Goal: Task Accomplishment & Management: Use online tool/utility

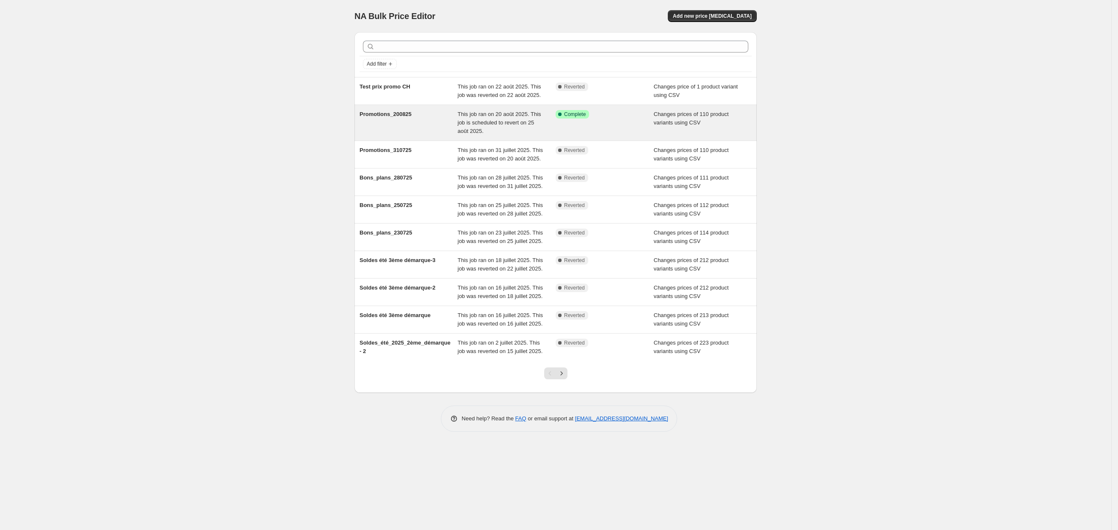
click at [477, 122] on span "This job ran on 20 août 2025. This job is scheduled to revert on 25 août 2025." at bounding box center [499, 122] width 83 height 23
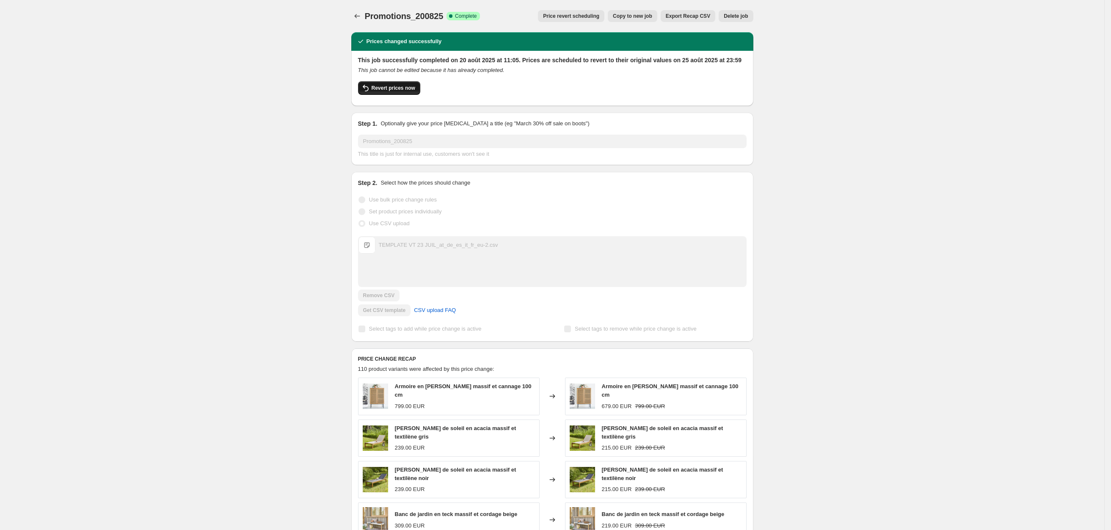
click at [400, 89] on span "Revert prices now" at bounding box center [394, 88] width 44 height 7
checkbox input "false"
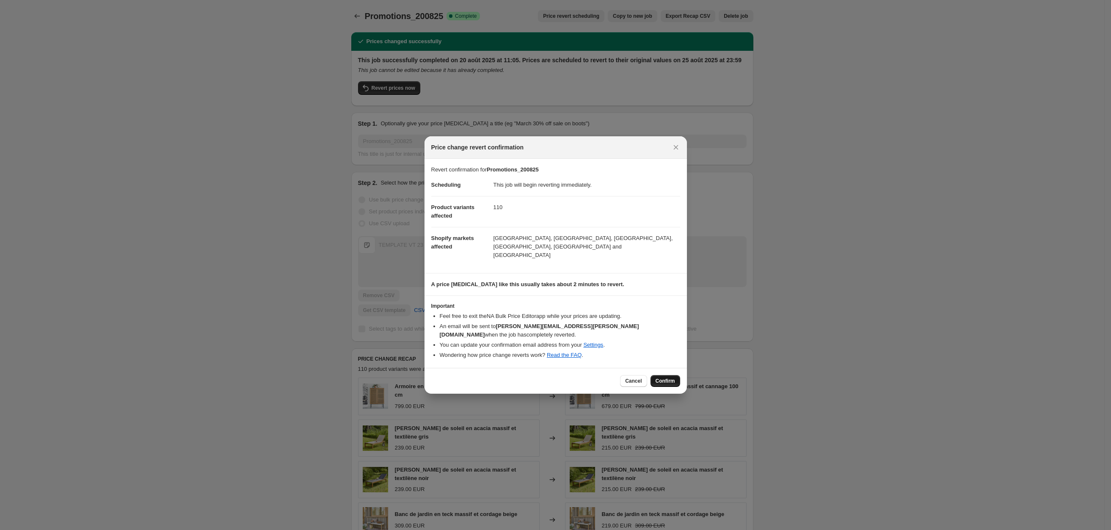
click at [663, 378] on span "Confirm" at bounding box center [665, 381] width 19 height 7
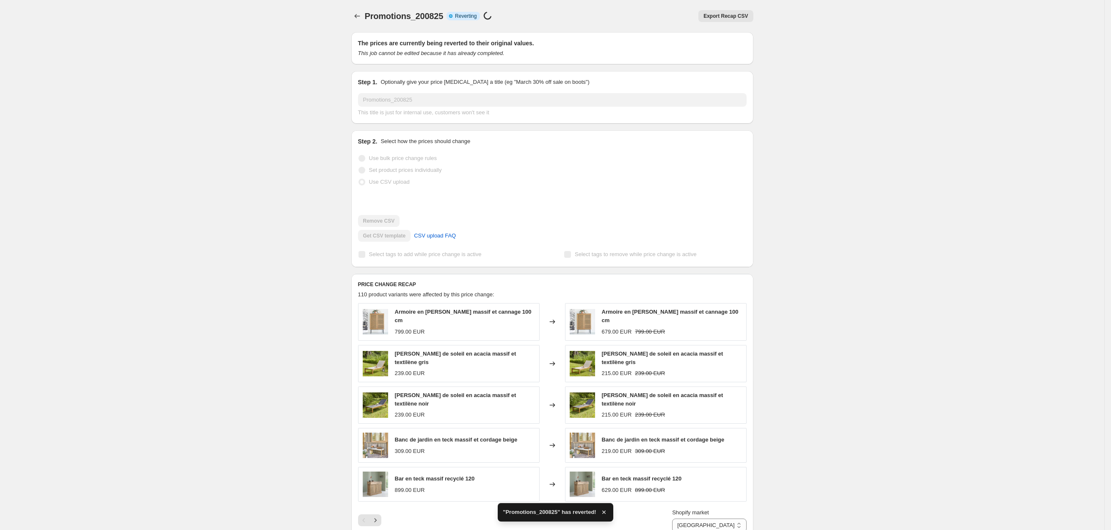
checkbox input "true"
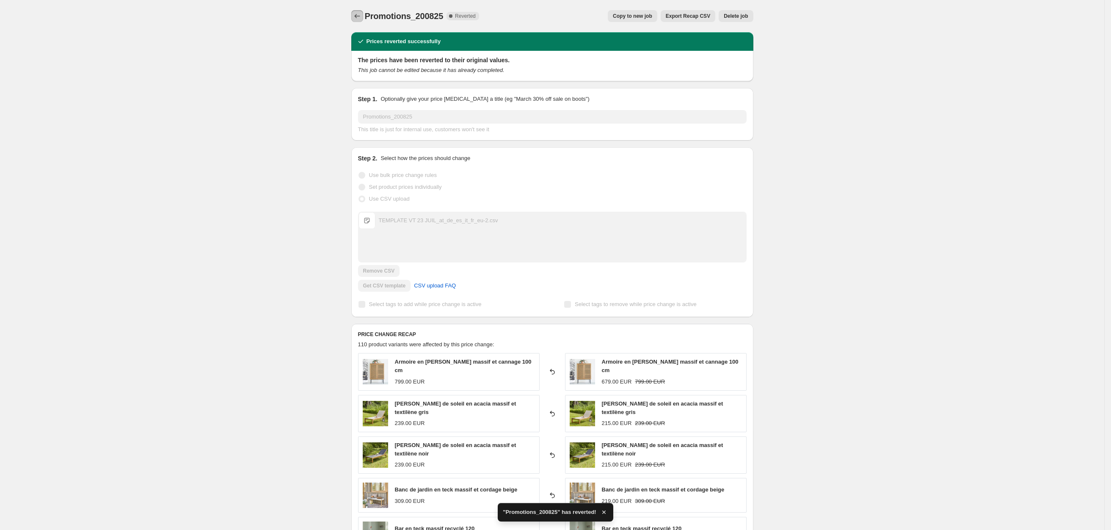
click at [357, 20] on icon "Price change jobs" at bounding box center [357, 16] width 8 height 8
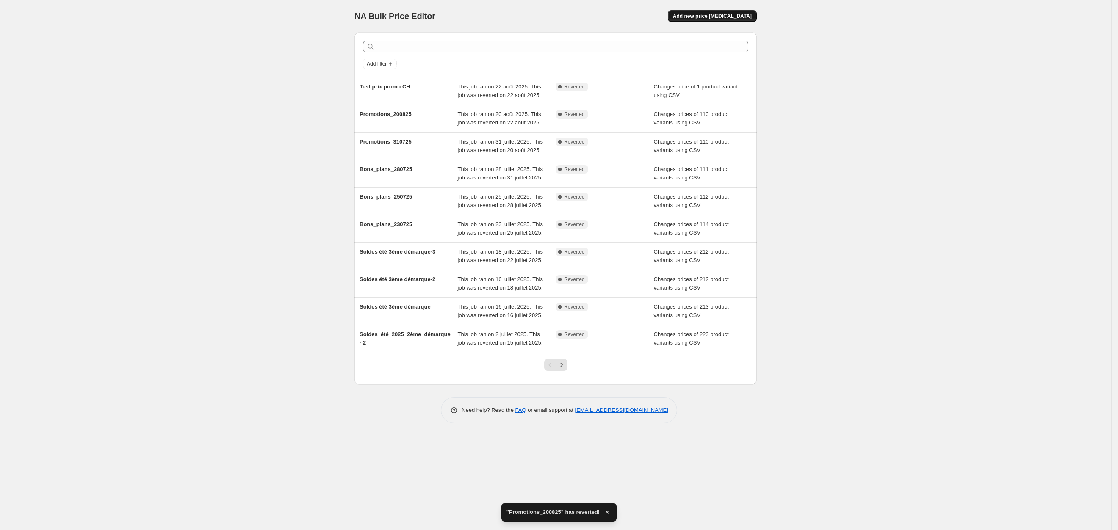
click at [726, 18] on span "Add new price [MEDICAL_DATA]" at bounding box center [712, 16] width 79 height 7
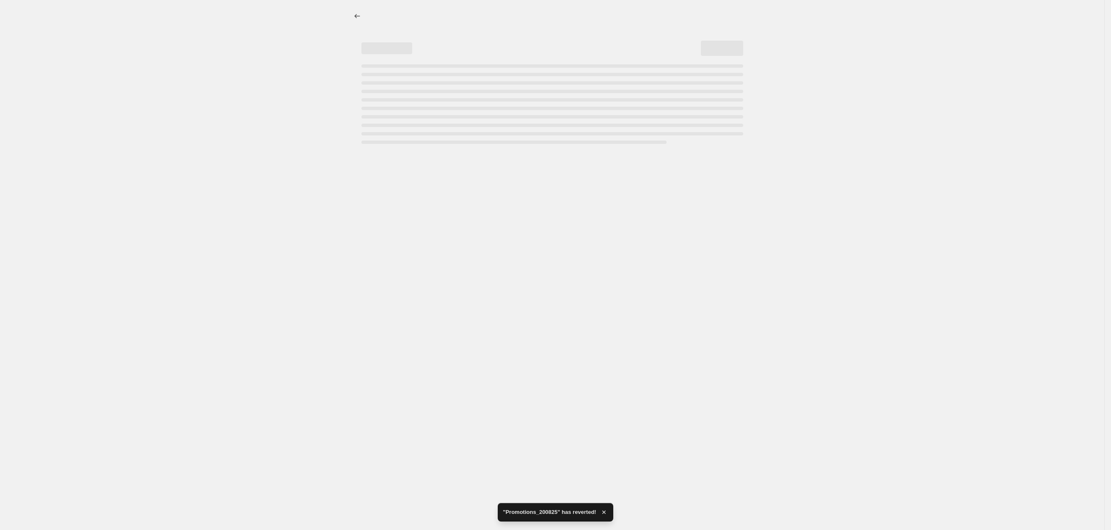
select select "percentage"
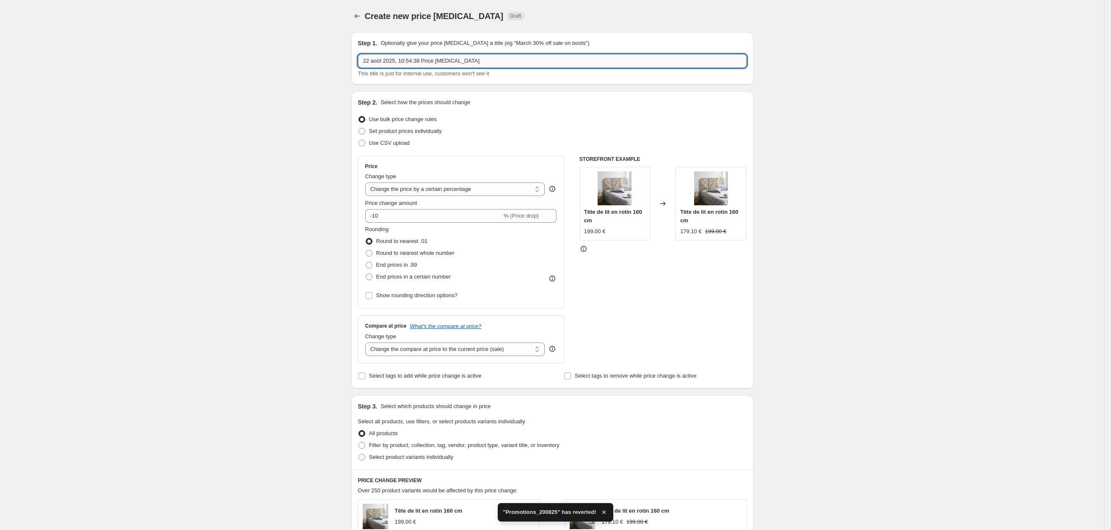
click at [463, 65] on input "22 août 2025, 10:54:38 Price [MEDICAL_DATA]" at bounding box center [552, 61] width 389 height 14
type input "Promotions_22082025"
click at [324, 142] on div "Create new price [MEDICAL_DATA]. This page is ready Create new price [MEDICAL_D…" at bounding box center [552, 447] width 1105 height 894
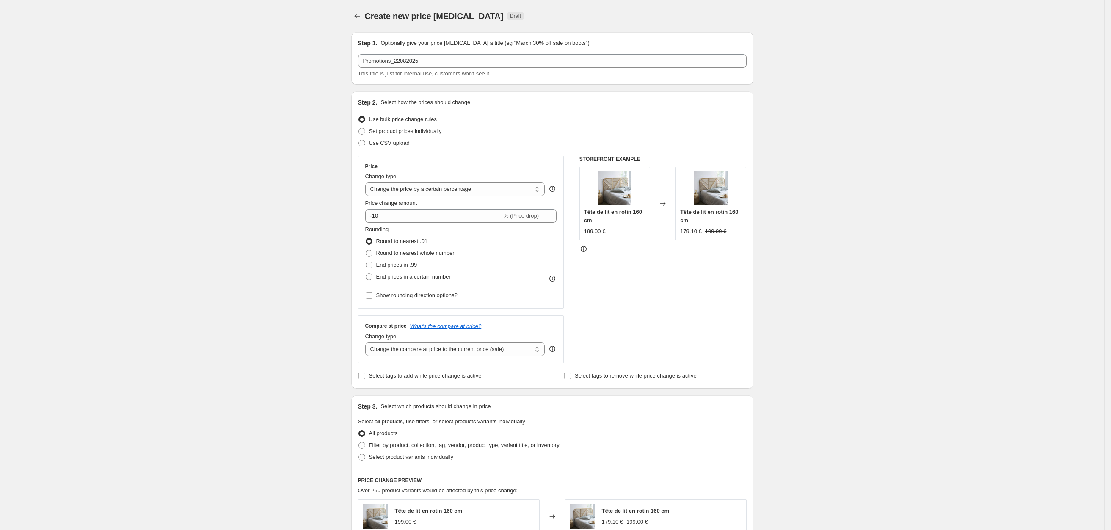
click at [370, 152] on div "Step 2. Select how the prices should change Use bulk price change rules Set pro…" at bounding box center [552, 240] width 389 height 284
click at [365, 142] on span at bounding box center [362, 143] width 7 height 7
click at [359, 140] on input "Use CSV upload" at bounding box center [359, 140] width 0 height 0
radio input "true"
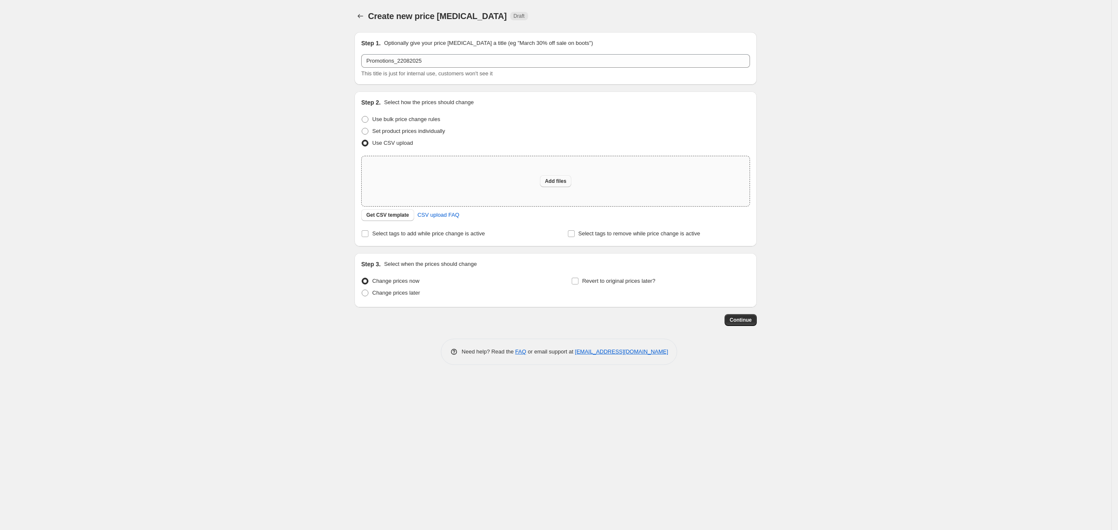
click at [564, 184] on span "Add files" at bounding box center [556, 181] width 22 height 7
type input "C:\fakepath\TEMPLATE VT 23 JUIL_at_de_es_it_fr_eu-3.csv"
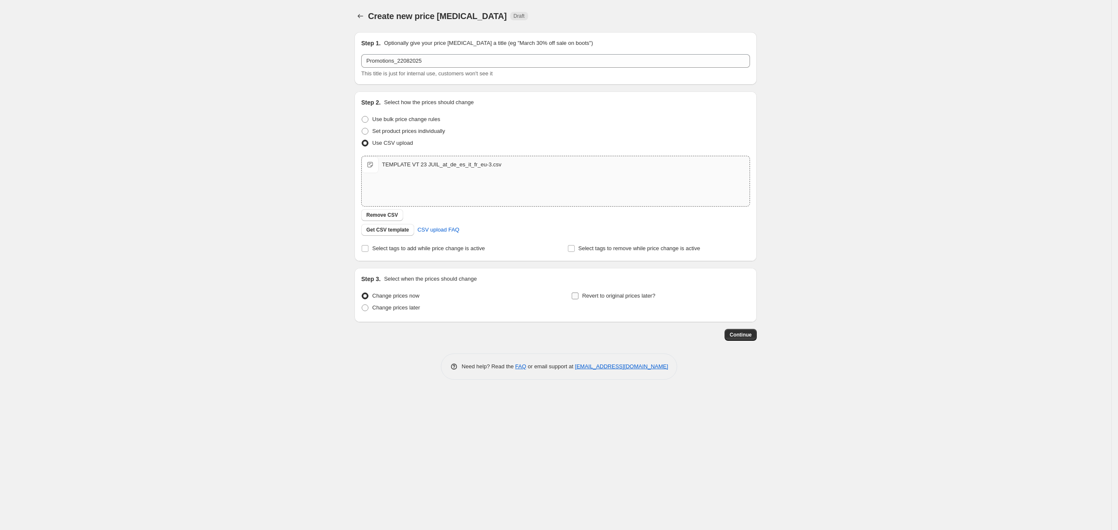
click at [573, 297] on input "Revert to original prices later?" at bounding box center [575, 296] width 7 height 7
checkbox input "true"
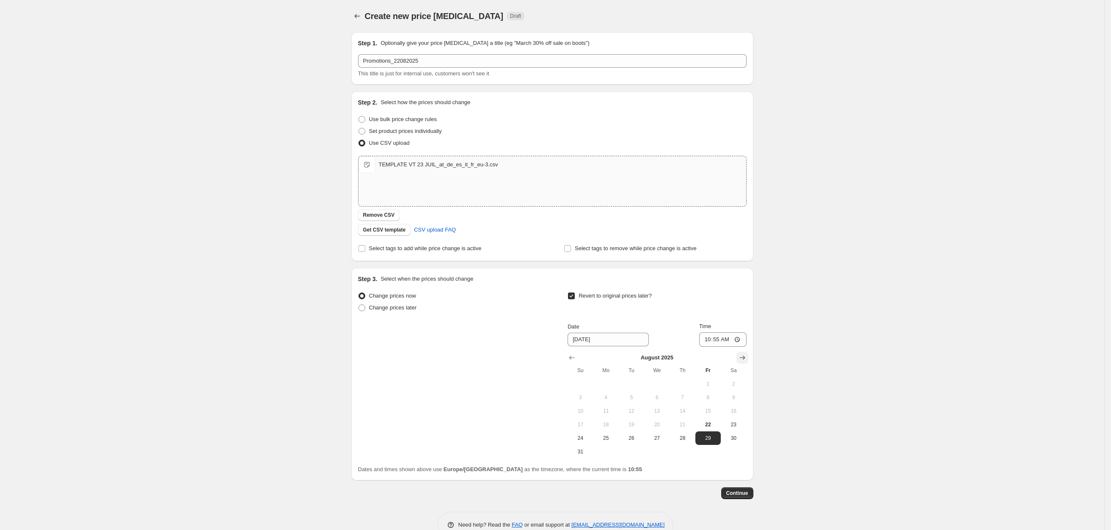
click at [743, 359] on icon "Show next month, September 2025" at bounding box center [742, 358] width 8 height 8
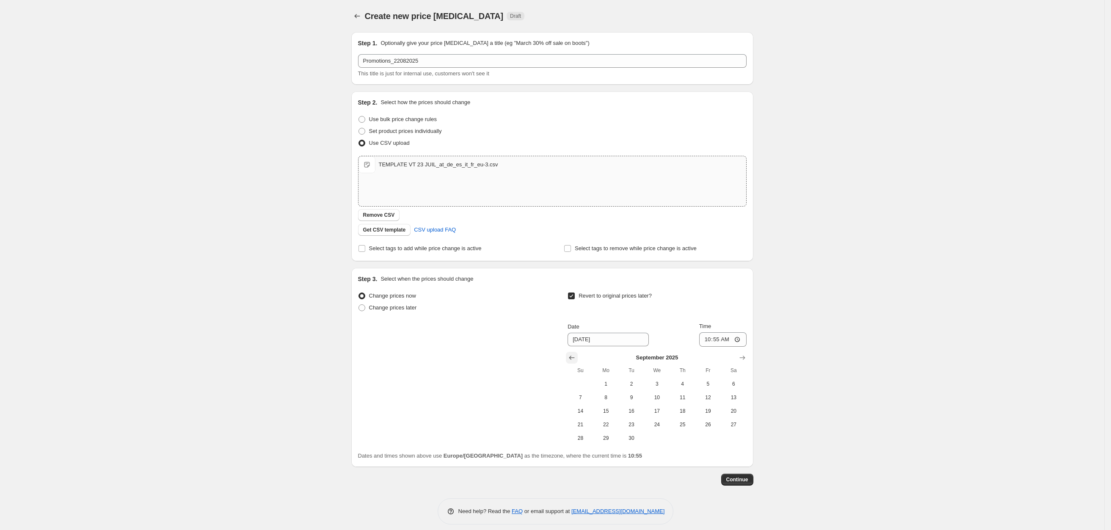
click at [578, 363] on button "Show previous month, August 2025" at bounding box center [572, 358] width 12 height 12
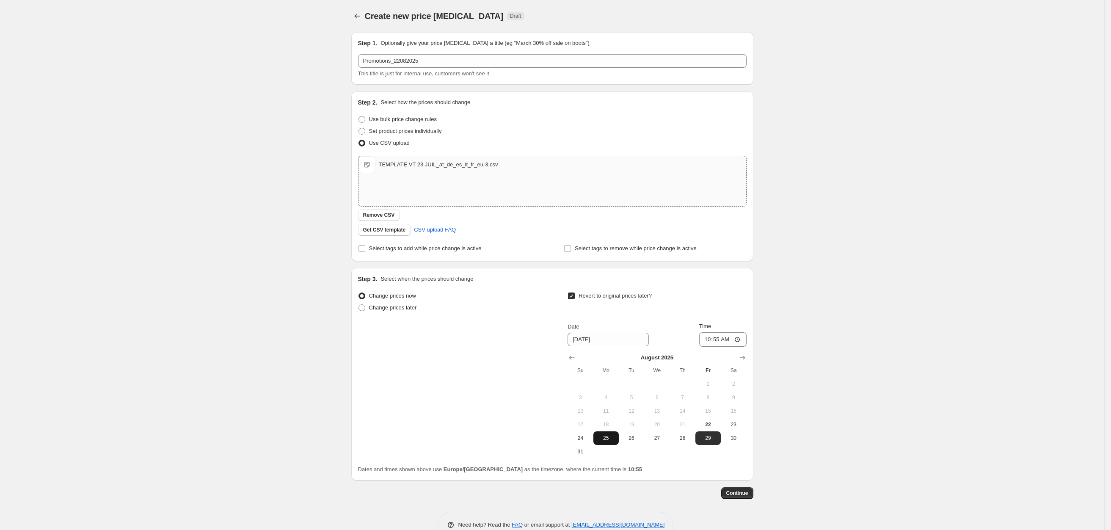
click at [610, 441] on span "25" at bounding box center [606, 438] width 19 height 7
type input "[DATE]"
click at [718, 335] on input "10:55" at bounding box center [722, 339] width 47 height 14
type input "23:59"
click at [794, 365] on div "Create new price [MEDICAL_DATA]. This page is ready Create new price [MEDICAL_D…" at bounding box center [552, 275] width 1105 height 551
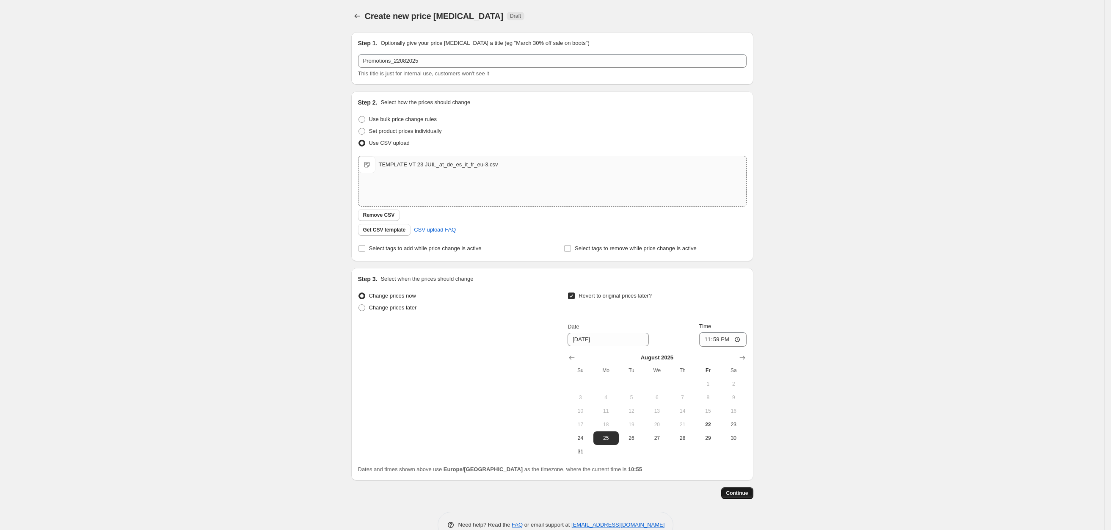
click at [743, 494] on span "Continue" at bounding box center [738, 493] width 22 height 7
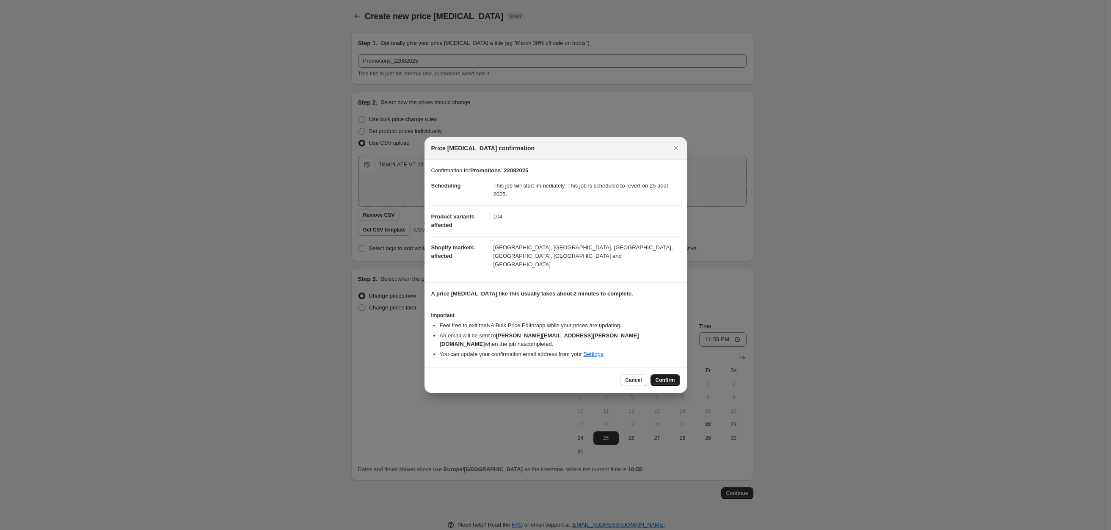
click at [658, 377] on span "Confirm" at bounding box center [665, 380] width 19 height 7
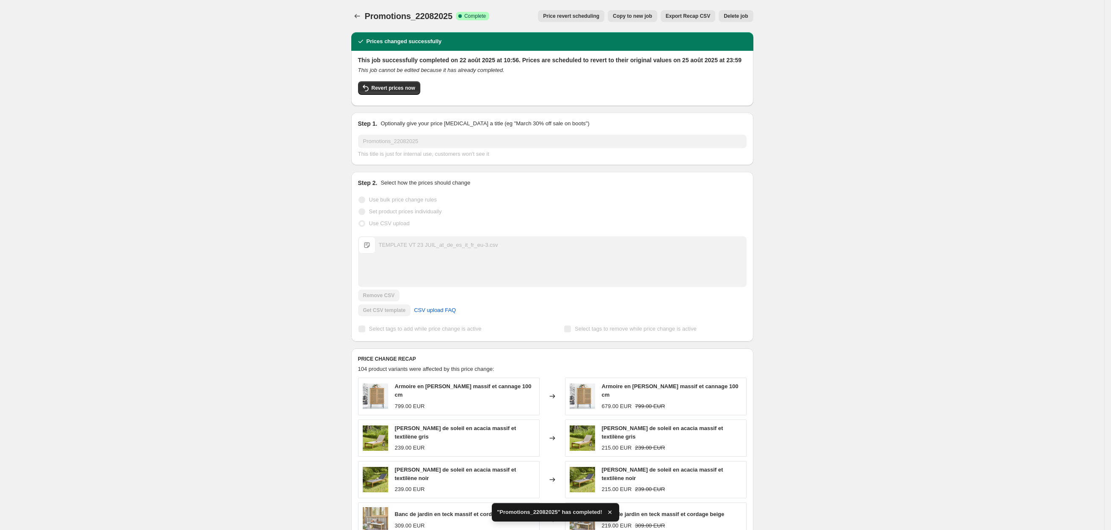
click at [182, 265] on div "Promotions_22082025. This page is ready Promotions_22082025 Success Complete Co…" at bounding box center [552, 442] width 1105 height 884
